Goal: Task Accomplishment & Management: Complete application form

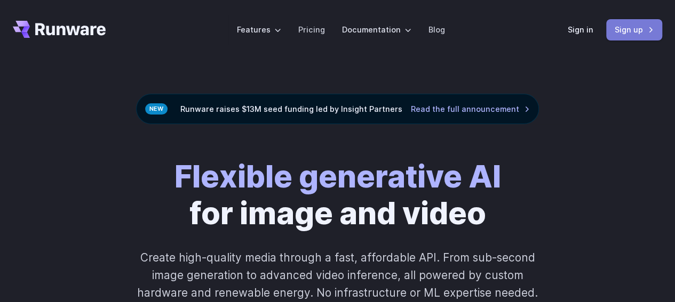
click at [629, 28] on link "Sign up" at bounding box center [634, 29] width 56 height 21
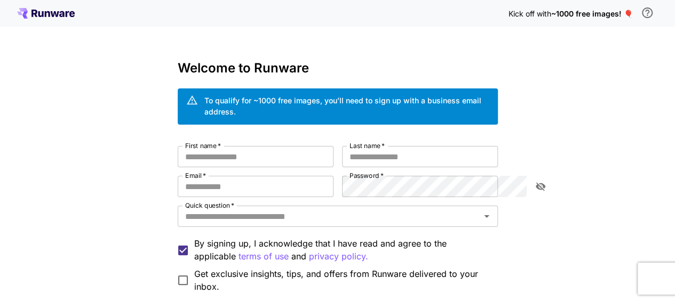
scroll to position [98, 0]
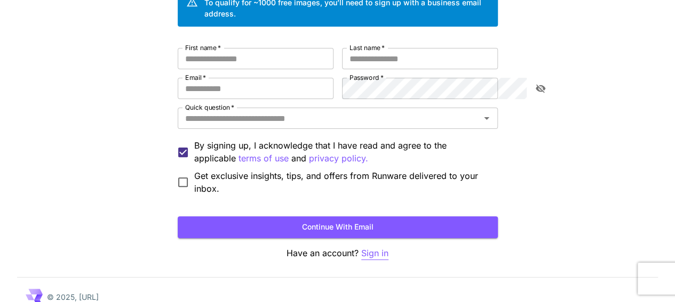
click at [384, 247] on p "Sign in" at bounding box center [374, 253] width 27 height 13
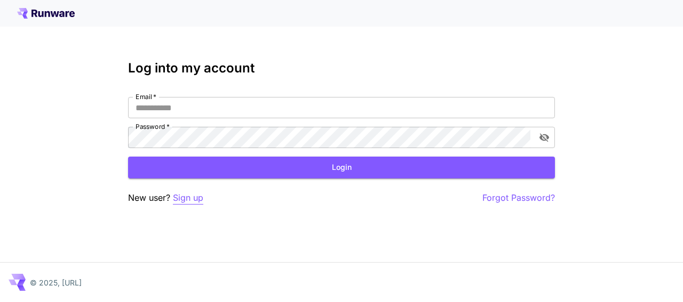
click at [196, 197] on p "Sign up" at bounding box center [188, 198] width 30 height 13
